Goal: Entertainment & Leisure: Browse casually

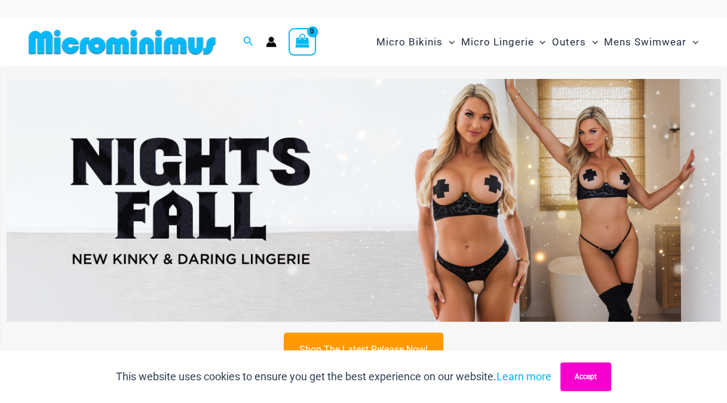
click at [591, 375] on button "Accept" at bounding box center [585, 376] width 51 height 29
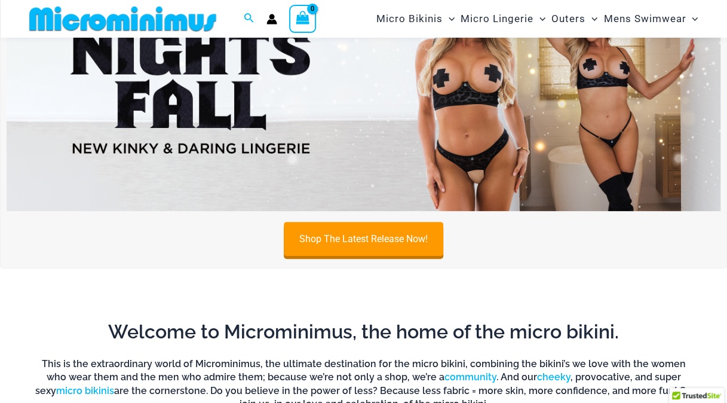
scroll to position [110, 0]
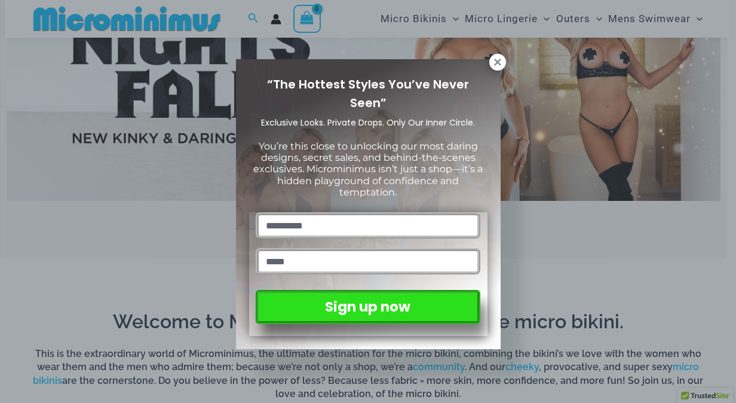
click at [498, 65] on icon at bounding box center [497, 62] width 11 height 11
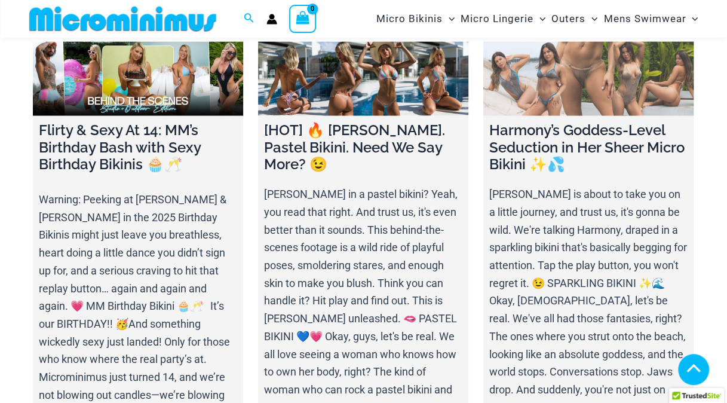
scroll to position [3574, 0]
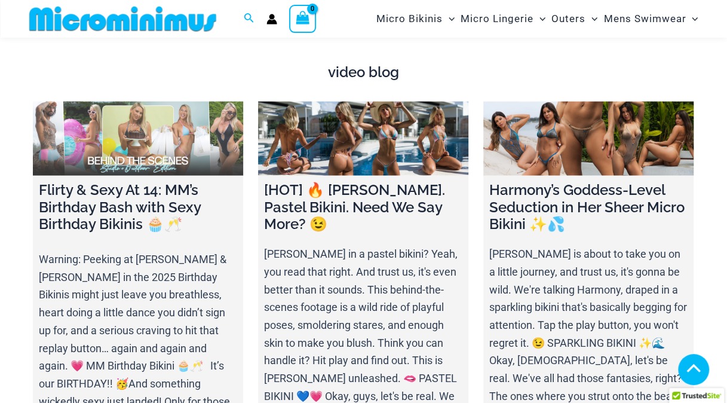
click at [114, 148] on link at bounding box center [138, 138] width 210 height 73
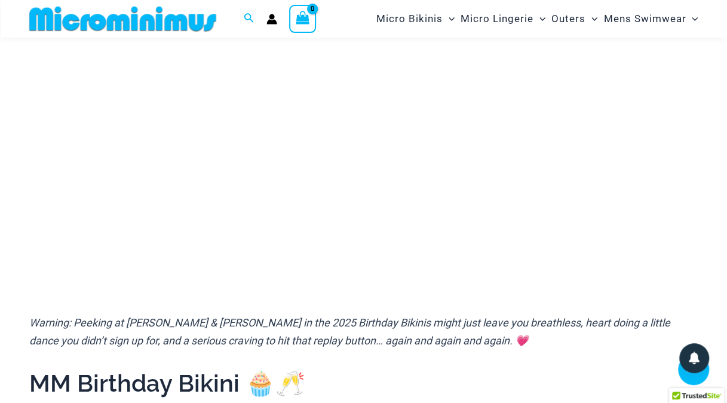
scroll to position [170, 0]
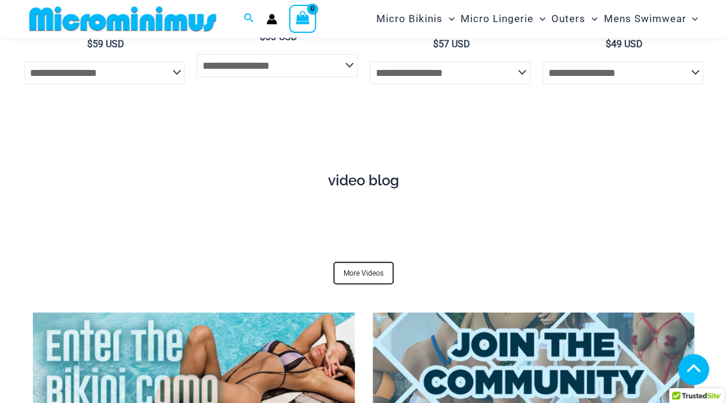
scroll to position [3574, 0]
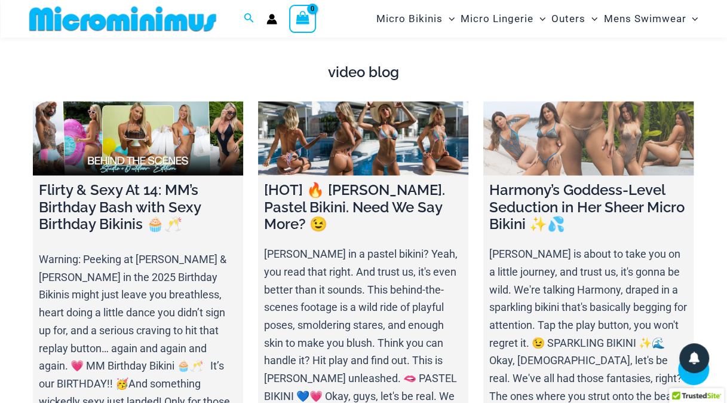
click at [598, 124] on link at bounding box center [588, 138] width 210 height 73
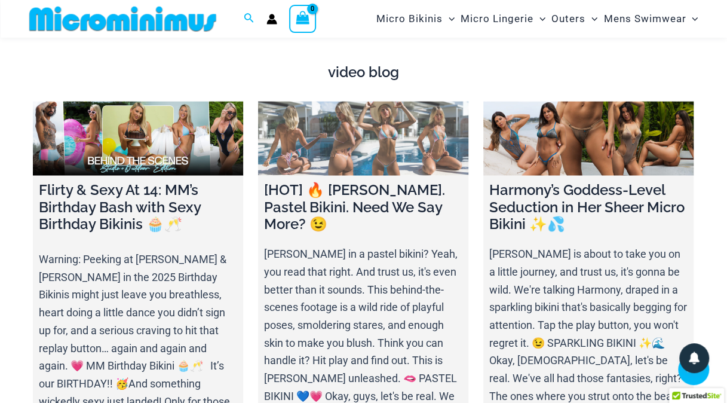
click at [359, 131] on link at bounding box center [363, 138] width 210 height 73
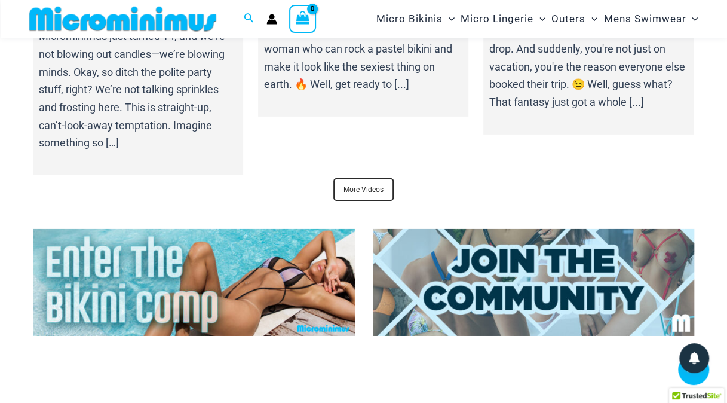
scroll to position [3992, 0]
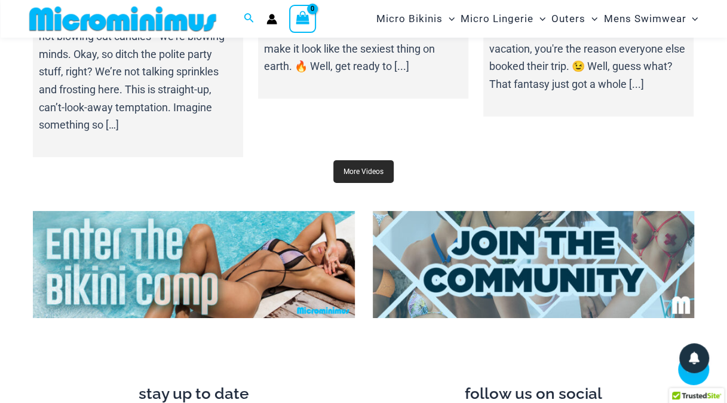
click at [364, 160] on link "More Videos" at bounding box center [363, 171] width 60 height 23
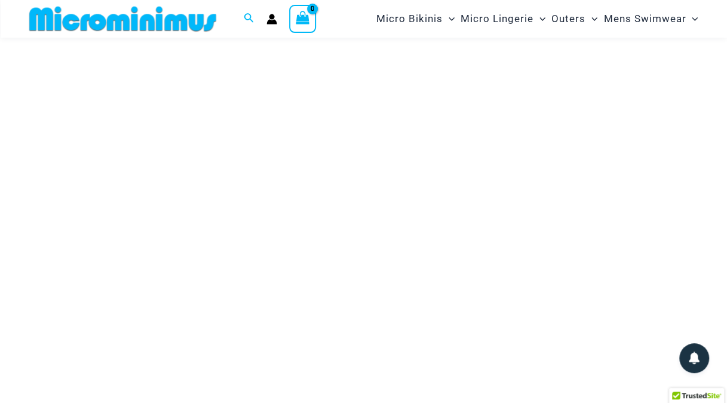
scroll to position [110, 0]
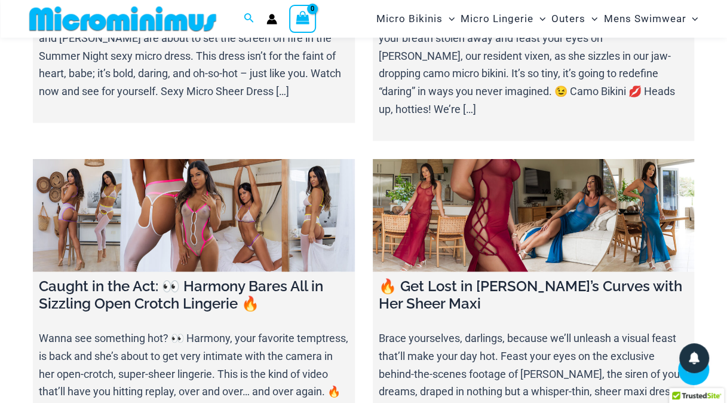
scroll to position [1244, 0]
